Goal: Consume media (video, audio)

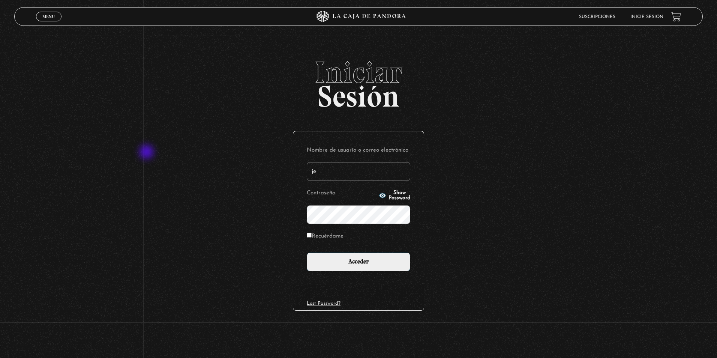
type input "j"
type input "jenninano"
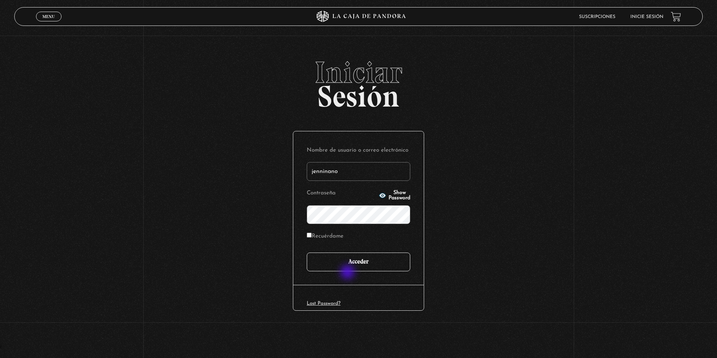
click at [356, 268] on input "Acceder" at bounding box center [359, 261] width 104 height 19
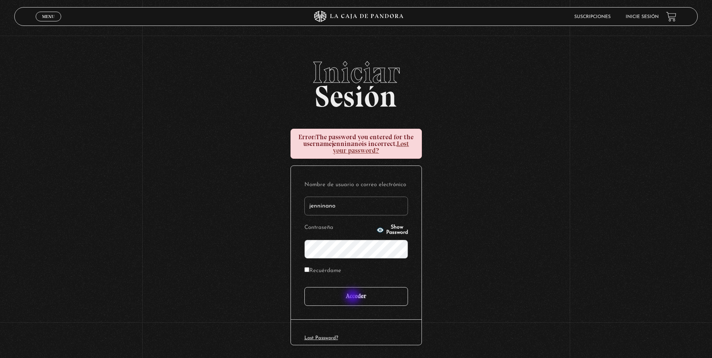
click at [354, 297] on input "Acceder" at bounding box center [356, 296] width 104 height 19
click at [377, 303] on input "Acceder" at bounding box center [356, 296] width 104 height 19
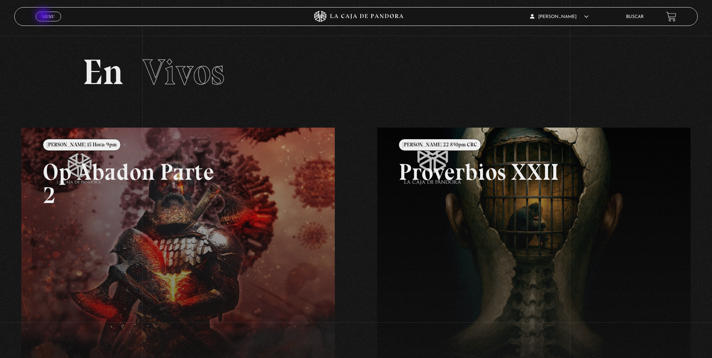
click at [44, 16] on span "Menu" at bounding box center [48, 16] width 12 height 5
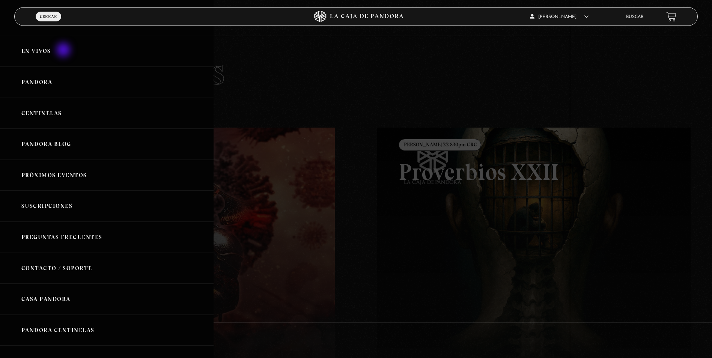
click at [64, 50] on link "En vivos" at bounding box center [106, 51] width 213 height 31
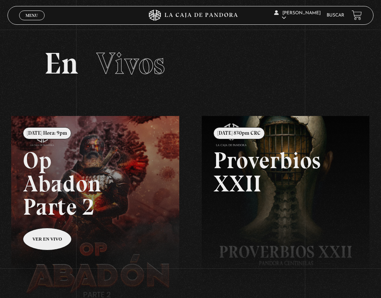
click at [32, 14] on span "Menu" at bounding box center [32, 15] width 12 height 5
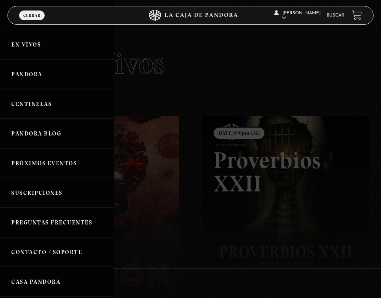
drag, startPoint x: 32, startPoint y: 39, endPoint x: 105, endPoint y: 208, distance: 184.3
click at [105, 208] on ul "En vivos Pandora Centinelas Pandora Blog Próximos Eventos Suscripciones Pregunt…" at bounding box center [57, 242] width 114 height 425
click at [320, 17] on link "Buscar" at bounding box center [336, 15] width 18 height 5
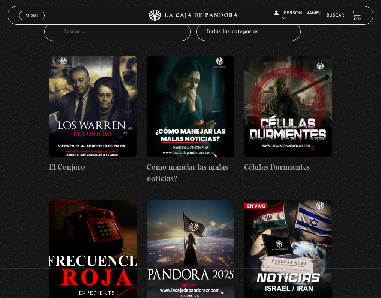
scroll to position [150, 0]
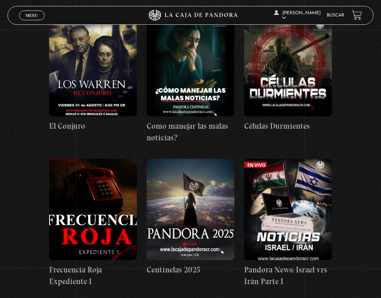
click at [127, 96] on figure at bounding box center [93, 65] width 88 height 101
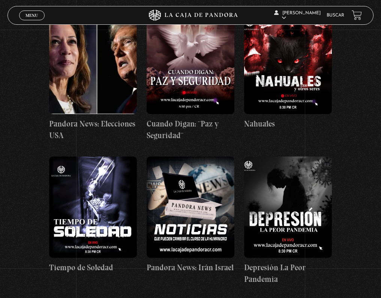
scroll to position [2851, 0]
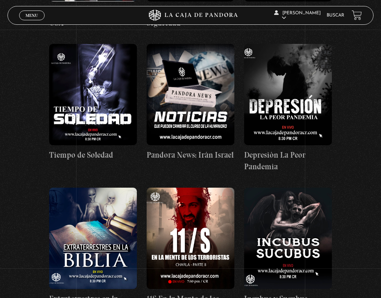
click at [96, 188] on figure at bounding box center [93, 238] width 88 height 101
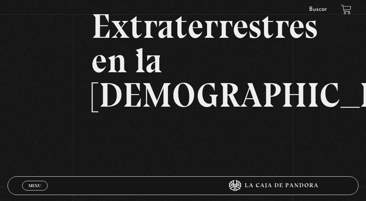
scroll to position [150, 0]
